Goal: Task Accomplishment & Management: Manage account settings

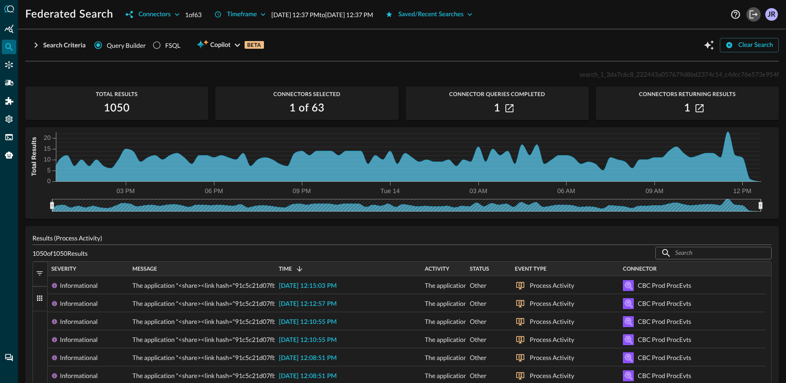
click at [750, 15] on icon "Logout" at bounding box center [754, 14] width 8 height 8
